Goal: Task Accomplishment & Management: Manage account settings

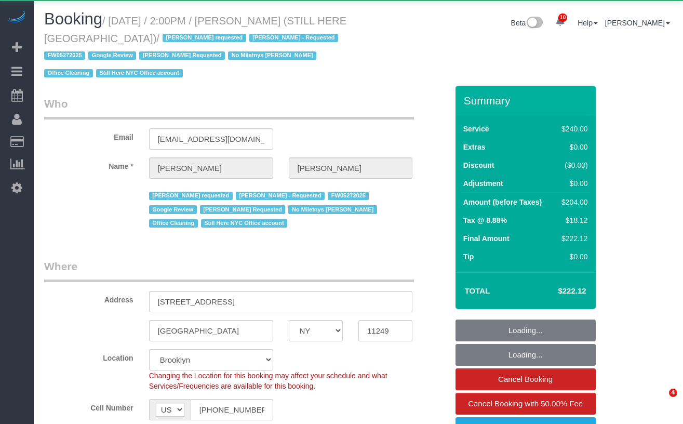
select select "NY"
select select "object:9414"
select select "string:stripe-pm_1QY8Py4VGloSiKo7kVLuacfg"
select select "180"
select select "spot1"
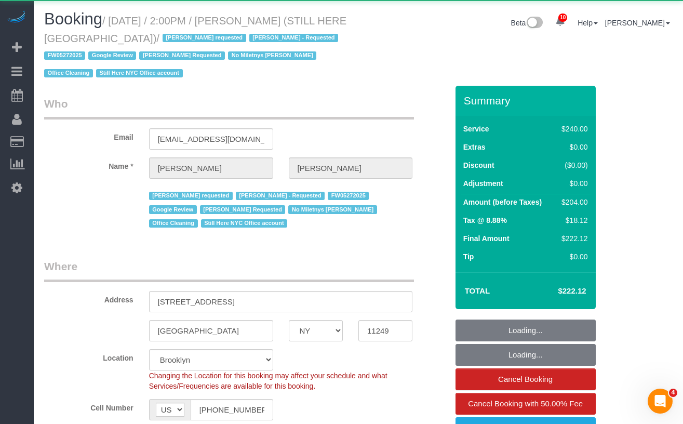
select select "number:89"
select select "number:90"
select select "number:15"
select select "number:5"
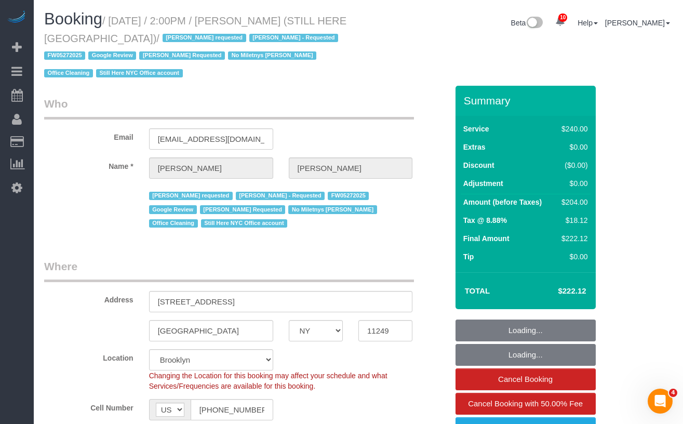
select select "object:9552"
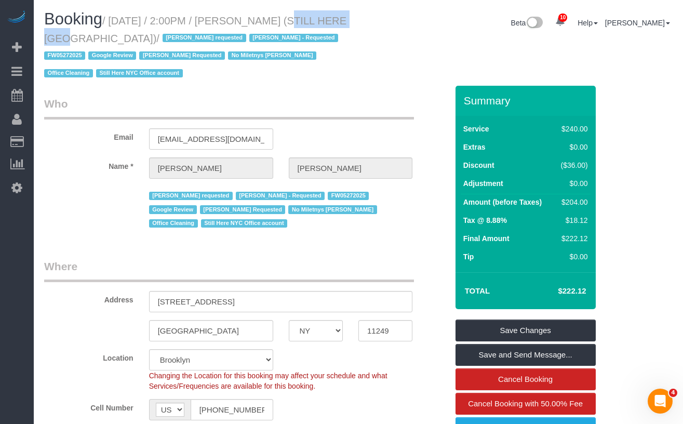
drag, startPoint x: 266, startPoint y: 22, endPoint x: 348, endPoint y: 22, distance: 82.6
click at [348, 22] on h1 "Booking / September 03, 2025 / 2:00PM / William Jewkes (STILL HERE NYC) / Ana A…" at bounding box center [197, 45] width 306 height 71
copy small "William Jewkes"
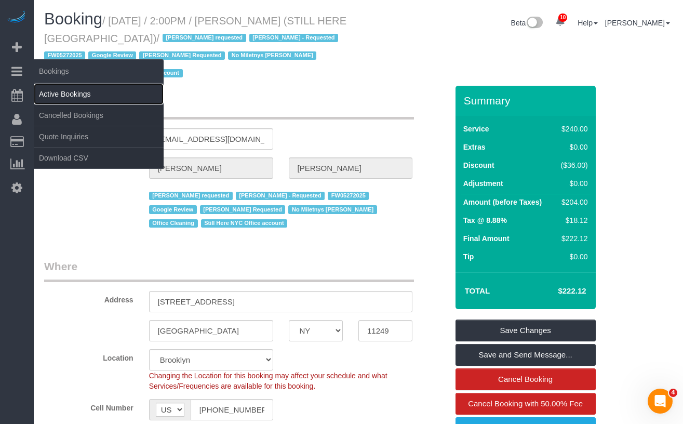
click at [54, 94] on link "Active Bookings" at bounding box center [99, 94] width 130 height 21
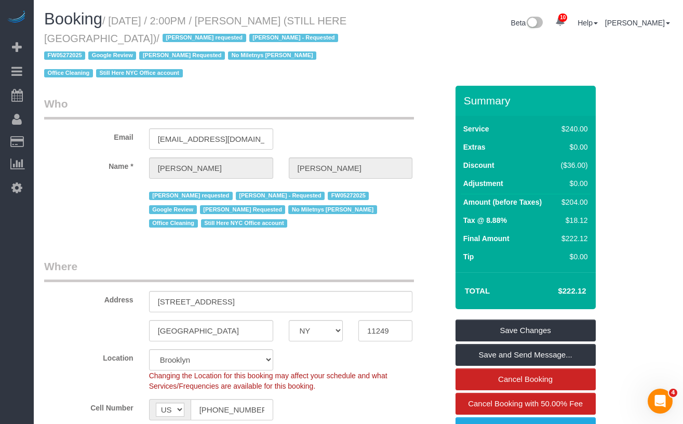
drag, startPoint x: 118, startPoint y: 20, endPoint x: 136, endPoint y: 38, distance: 25.0
click at [136, 38] on small "/ September 03, 2025 / 2:00PM / William Jewkes (STILL HERE NYC) / Ana Araujo re…" at bounding box center [195, 47] width 302 height 64
copy small "September 03, 2025 / 2:00PM / William Jewkes (STILL HERE NYC)"
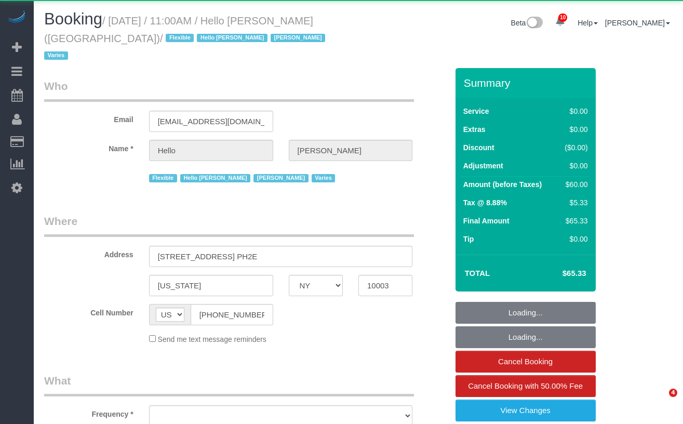
select select "NY"
select select "object:976"
select select "6"
select select "number:89"
select select "number:90"
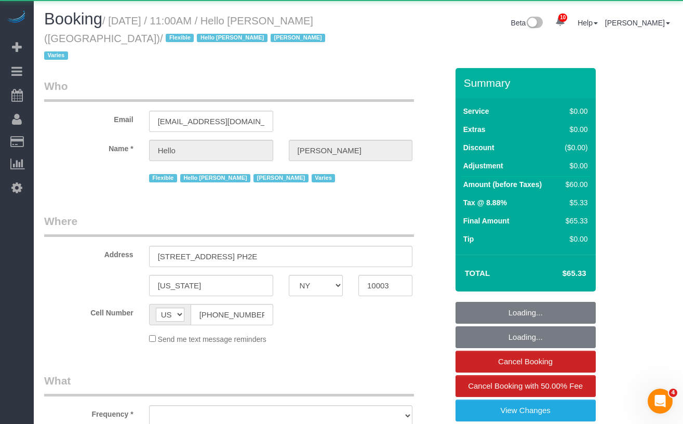
select select "number:15"
select select "number:6"
select select "number:21"
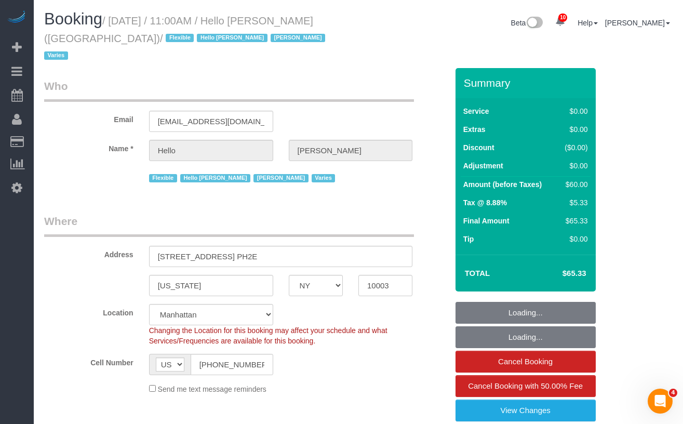
select select "spot1"
select select "6"
click at [100, 169] on fieldset "Who Email helloalfred-nyc@maidsailors.com Name * Hello Alfred Flexible Hello Al…" at bounding box center [245, 135] width 403 height 114
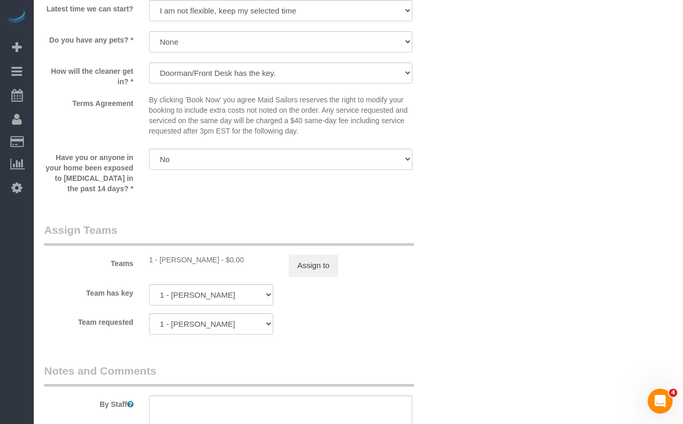
scroll to position [1244, 0]
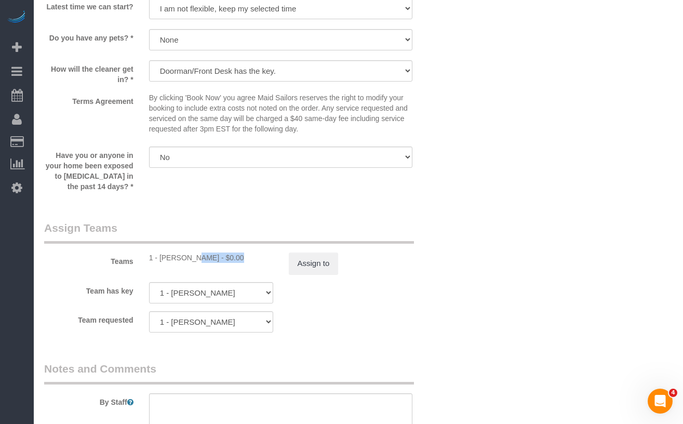
drag, startPoint x: 203, startPoint y: 239, endPoint x: 160, endPoint y: 240, distance: 42.6
click at [160, 252] on div "1 - [PERSON_NAME] - $0.00" at bounding box center [211, 257] width 124 height 10
copy div "Xiomara Inga"
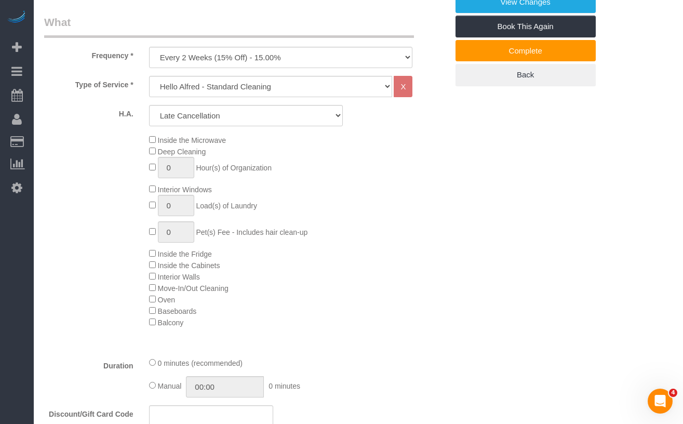
scroll to position [291, 0]
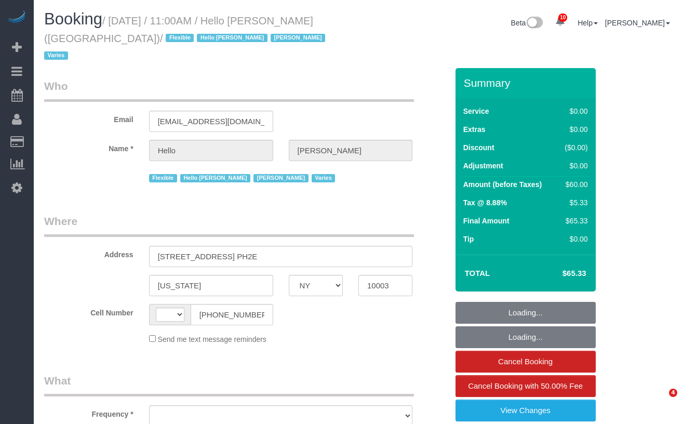
select select "NY"
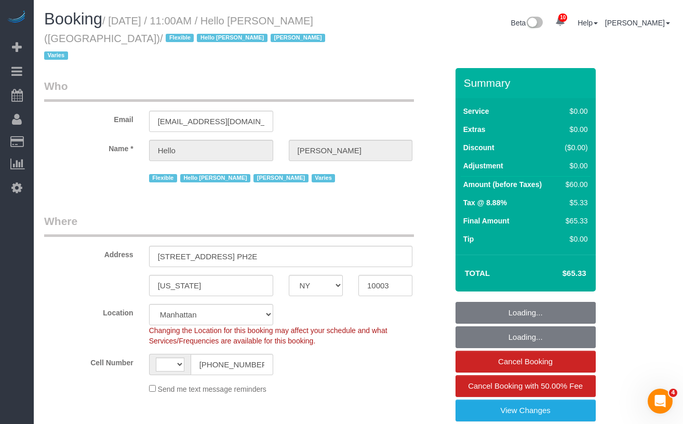
click at [319, 17] on small "/ [DATE] / 11:00AM / Hello [PERSON_NAME] ([GEOGRAPHIC_DATA]) / Flexible Hello […" at bounding box center [186, 38] width 284 height 47
select select "string:[GEOGRAPHIC_DATA]"
select select "object:716"
select select "number:89"
select select "number:90"
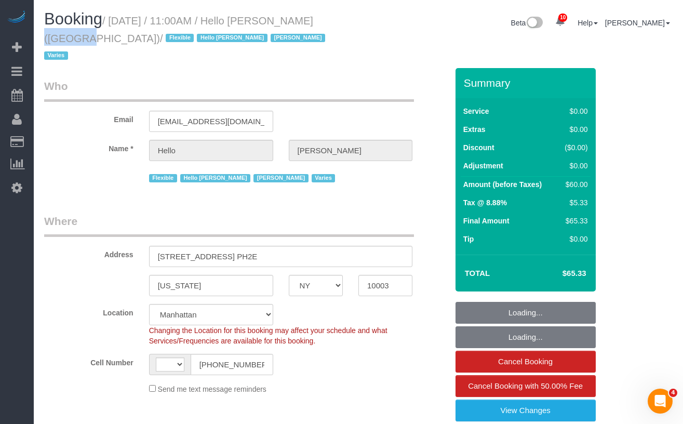
select select "number:15"
select select "number:6"
select select "number:21"
select select "object:976"
select select "6"
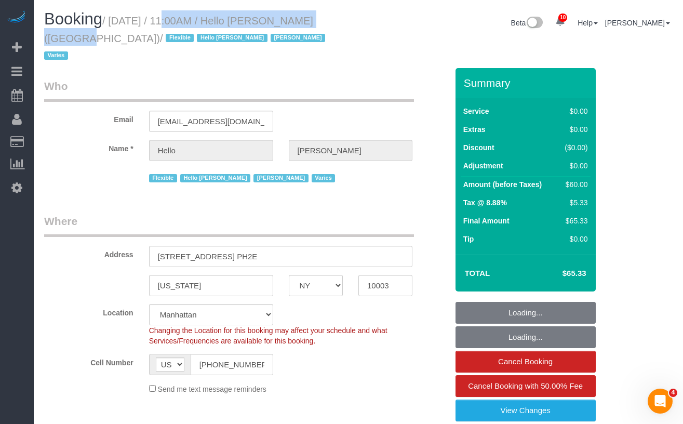
select select "spot1"
drag, startPoint x: 346, startPoint y: 23, endPoint x: 112, endPoint y: 19, distance: 234.2
click at [112, 19] on h1 "Booking / [DATE] / 11:00AM / Hello [PERSON_NAME] ([GEOGRAPHIC_DATA]) / Flexible…" at bounding box center [197, 36] width 306 height 53
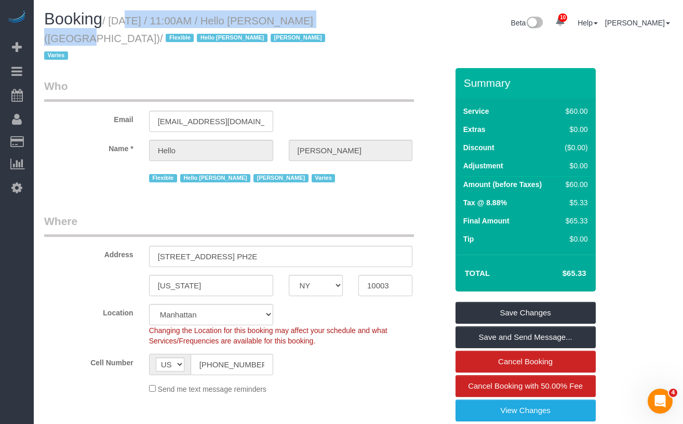
copy small "[DATE] / 11:00AM / Hello [PERSON_NAME]"
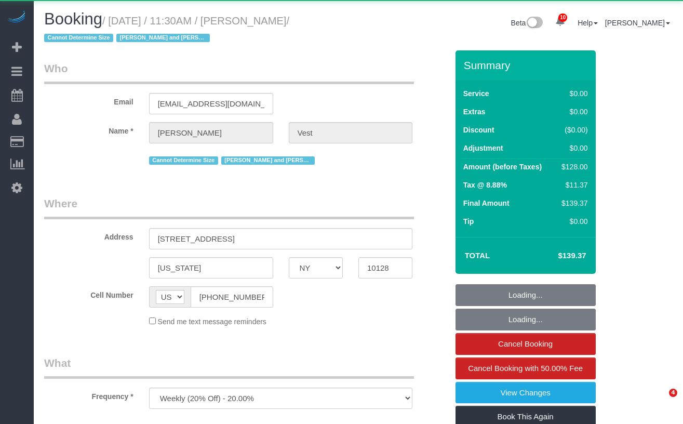
select select "NY"
select select "object:989"
select select "1"
select select "number:57"
select select "number:74"
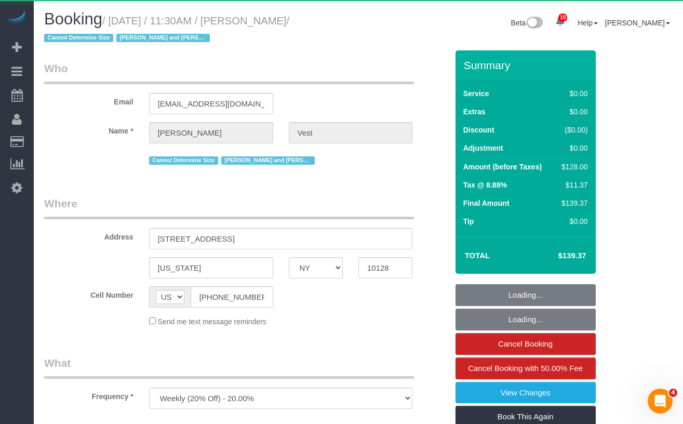
select select "number:15"
select select "number:6"
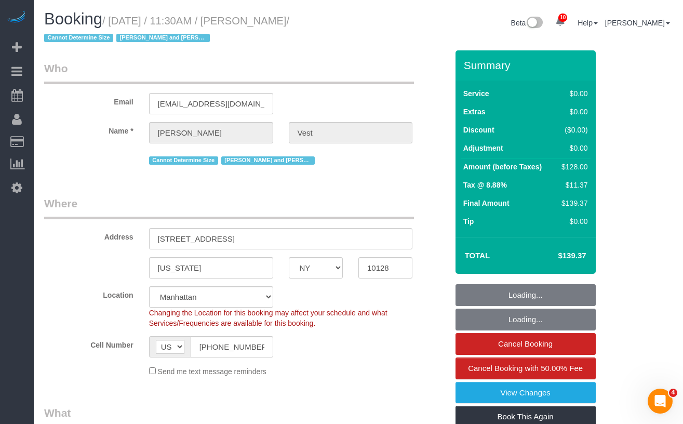
select select "string:stripe-pm_1R74TQ4VGloSiKo7zsvzPauP"
select select "1"
